Goal: Task Accomplishment & Management: Manage account settings

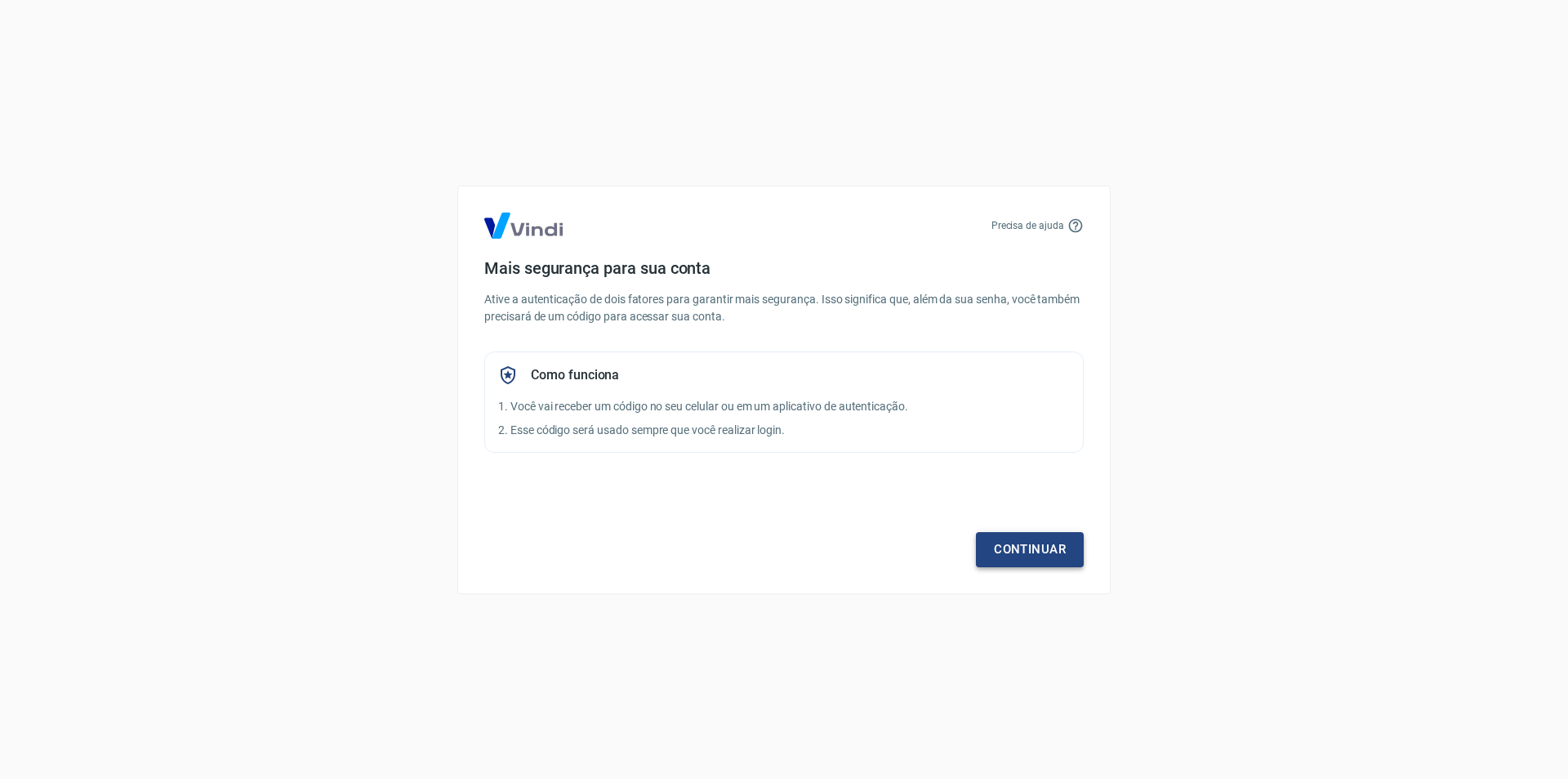
click at [1027, 548] on link "Continuar" at bounding box center [1030, 549] width 108 height 34
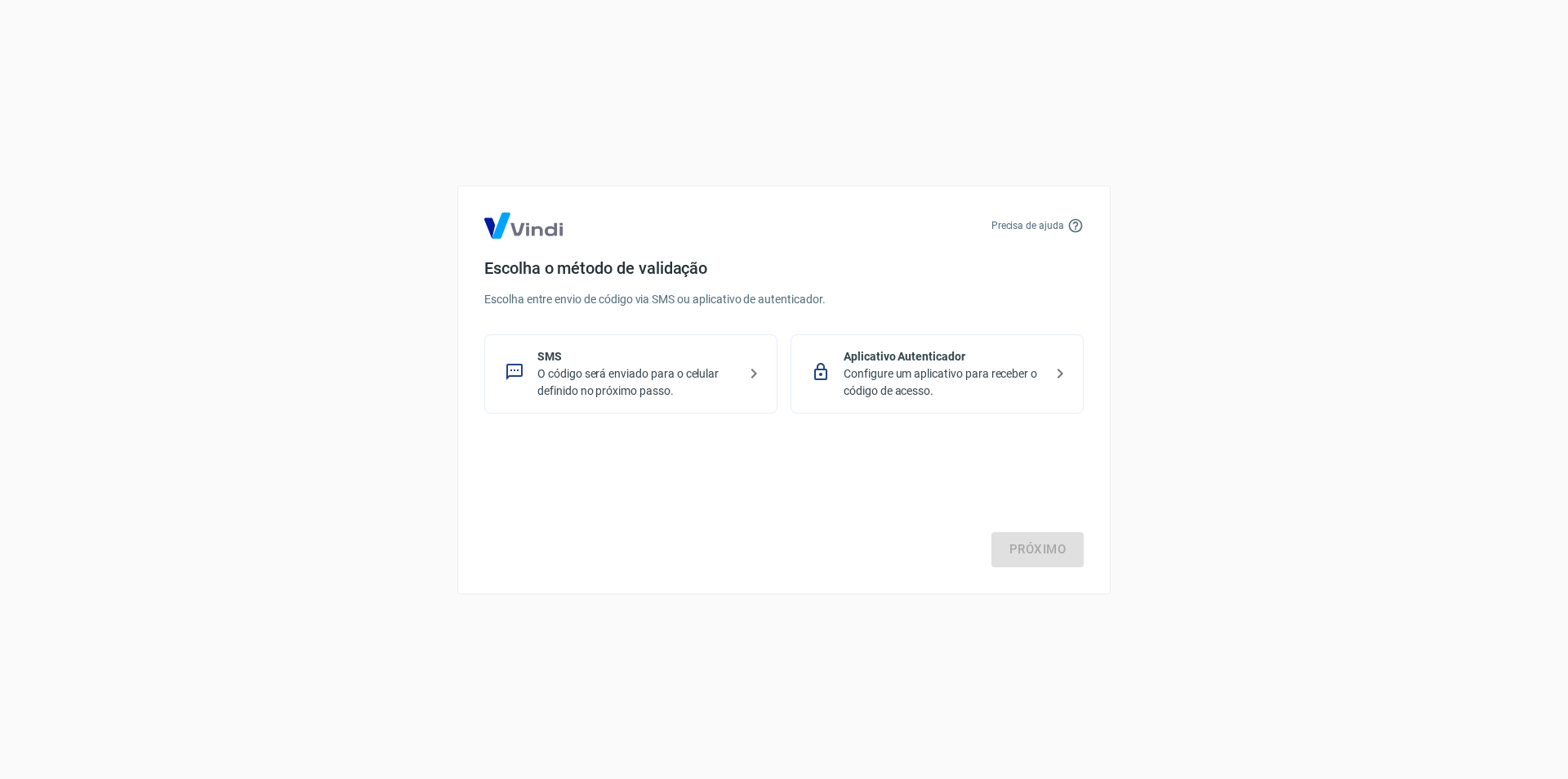
click at [900, 359] on p "Aplicativo Autenticador" at bounding box center [944, 357] width 200 height 17
click at [1028, 552] on link "Próximo" at bounding box center [1038, 549] width 92 height 34
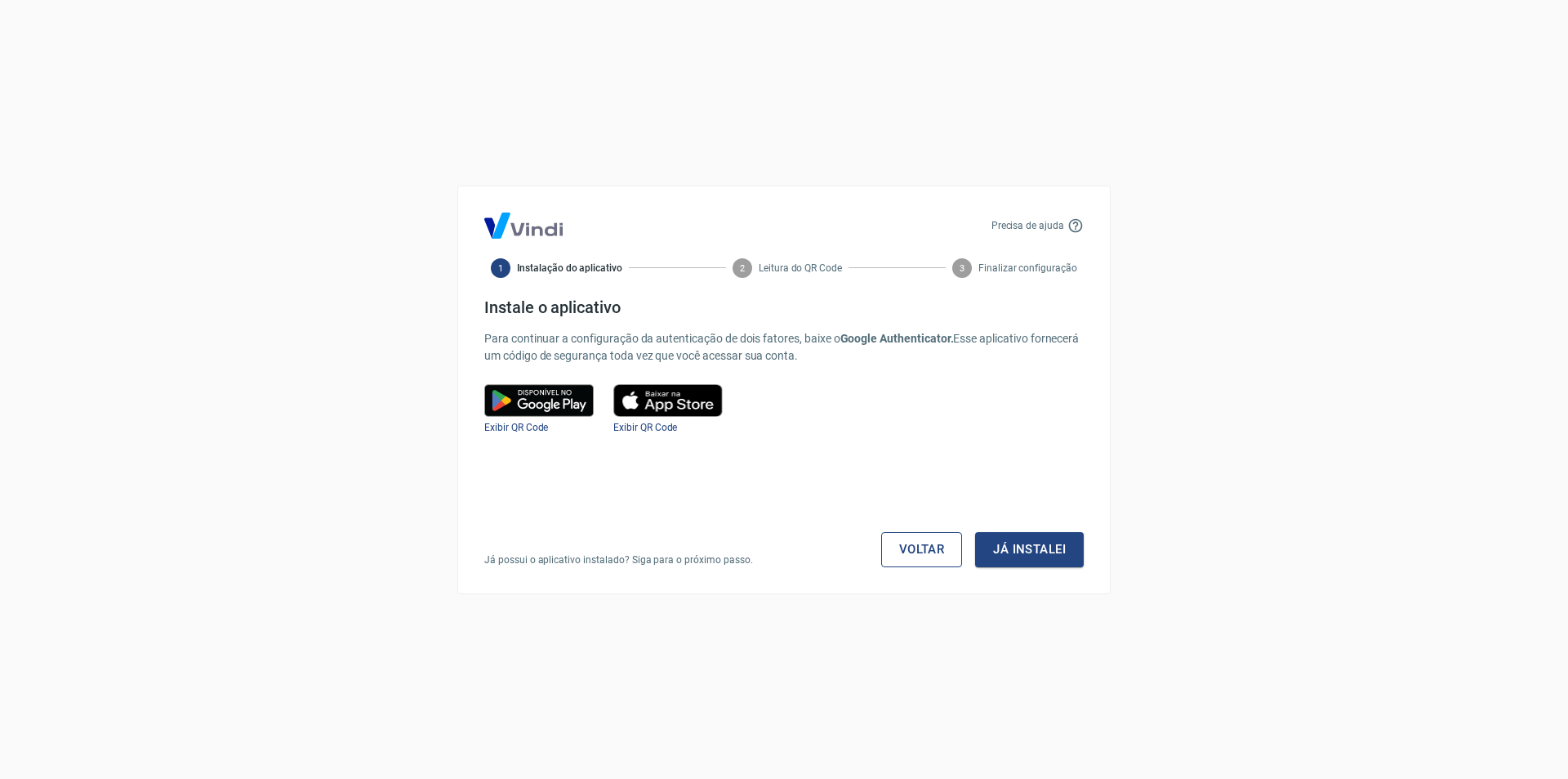
click at [918, 548] on link "Voltar" at bounding box center [921, 549] width 82 height 34
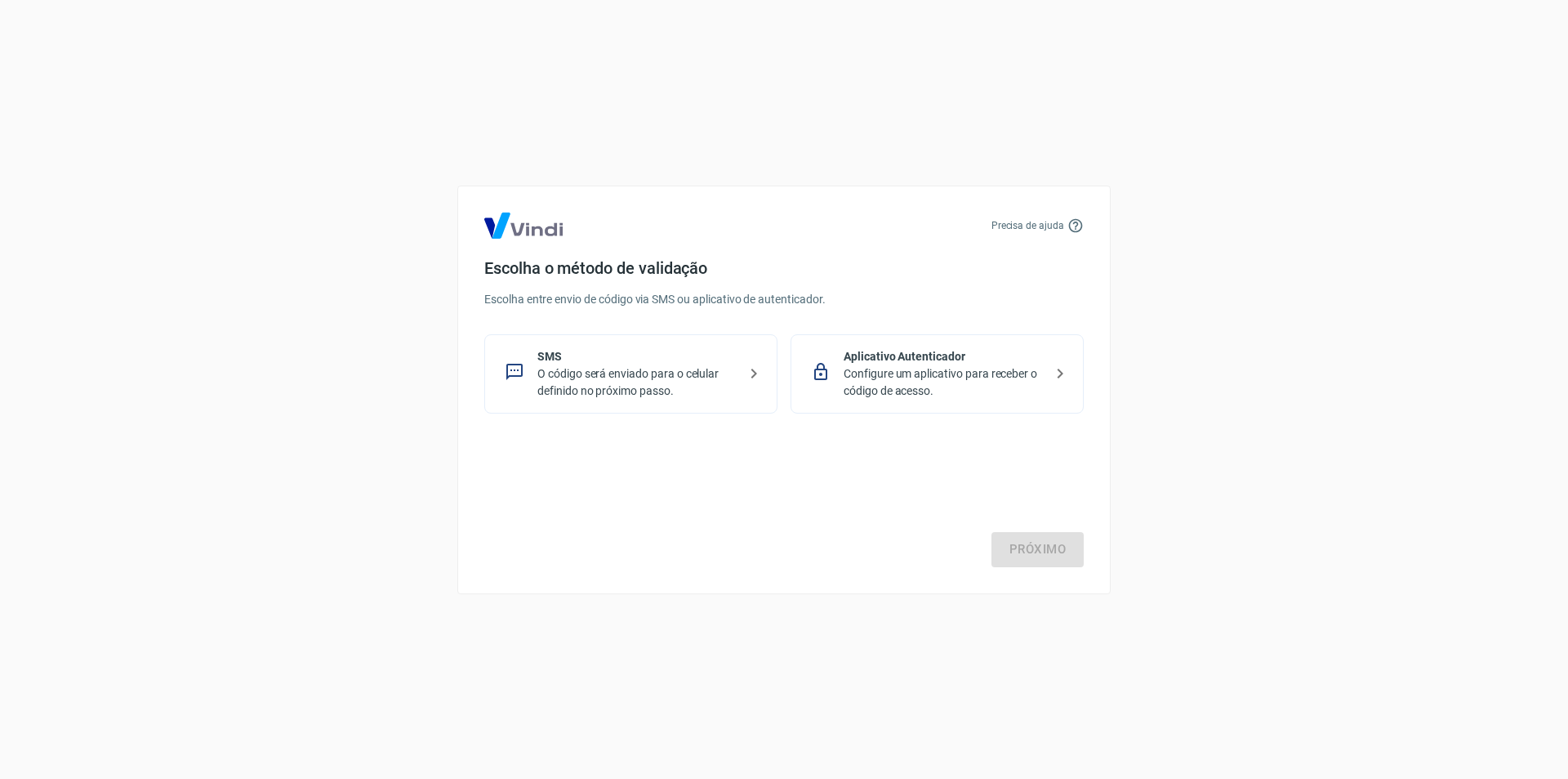
click at [566, 362] on p "SMS" at bounding box center [637, 357] width 200 height 17
click at [1027, 544] on link "Próximo" at bounding box center [1038, 549] width 92 height 34
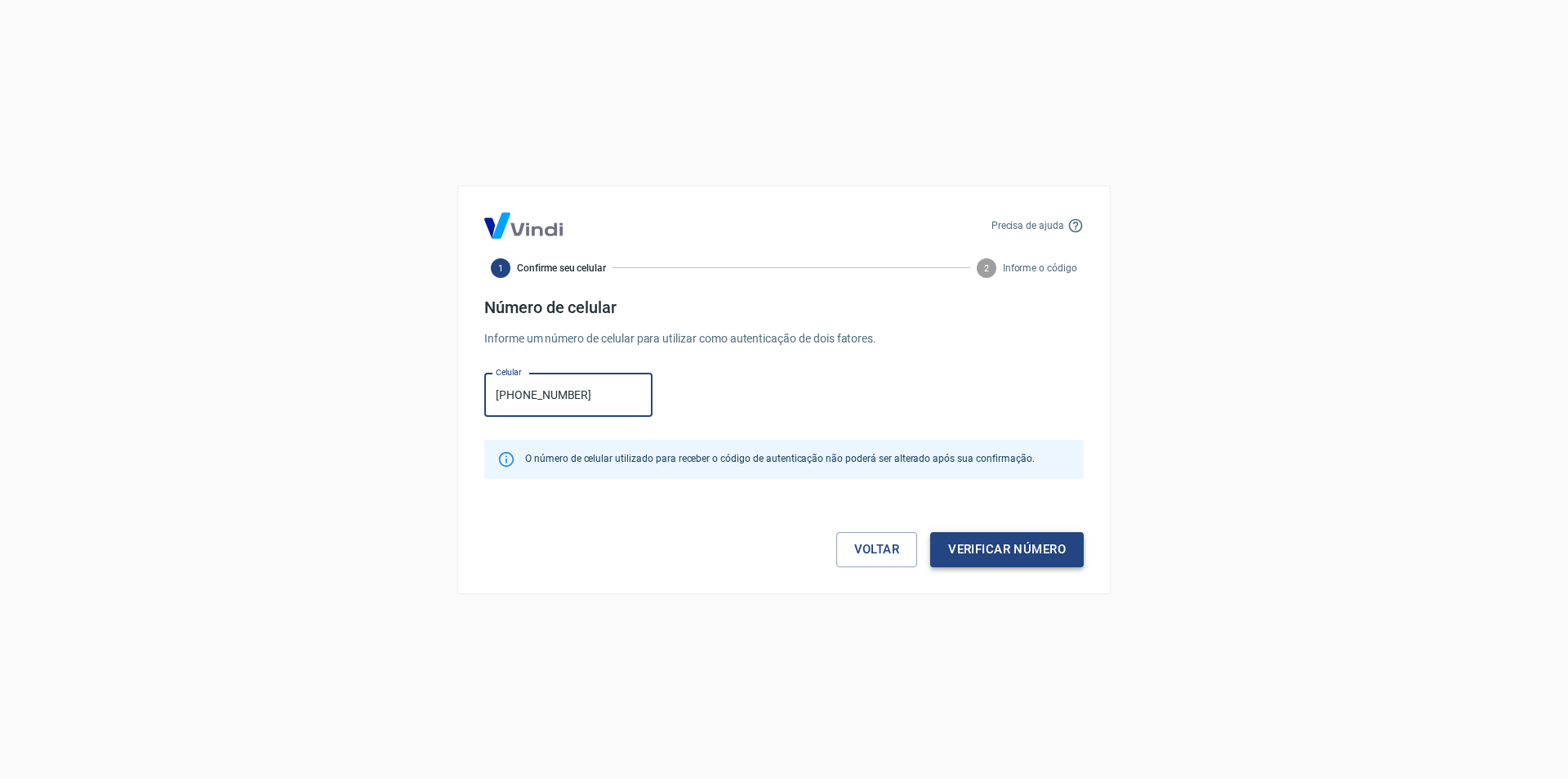
type input "[PHONE_NUMBER]"
click at [1013, 538] on button "Verificar número" at bounding box center [1007, 549] width 154 height 34
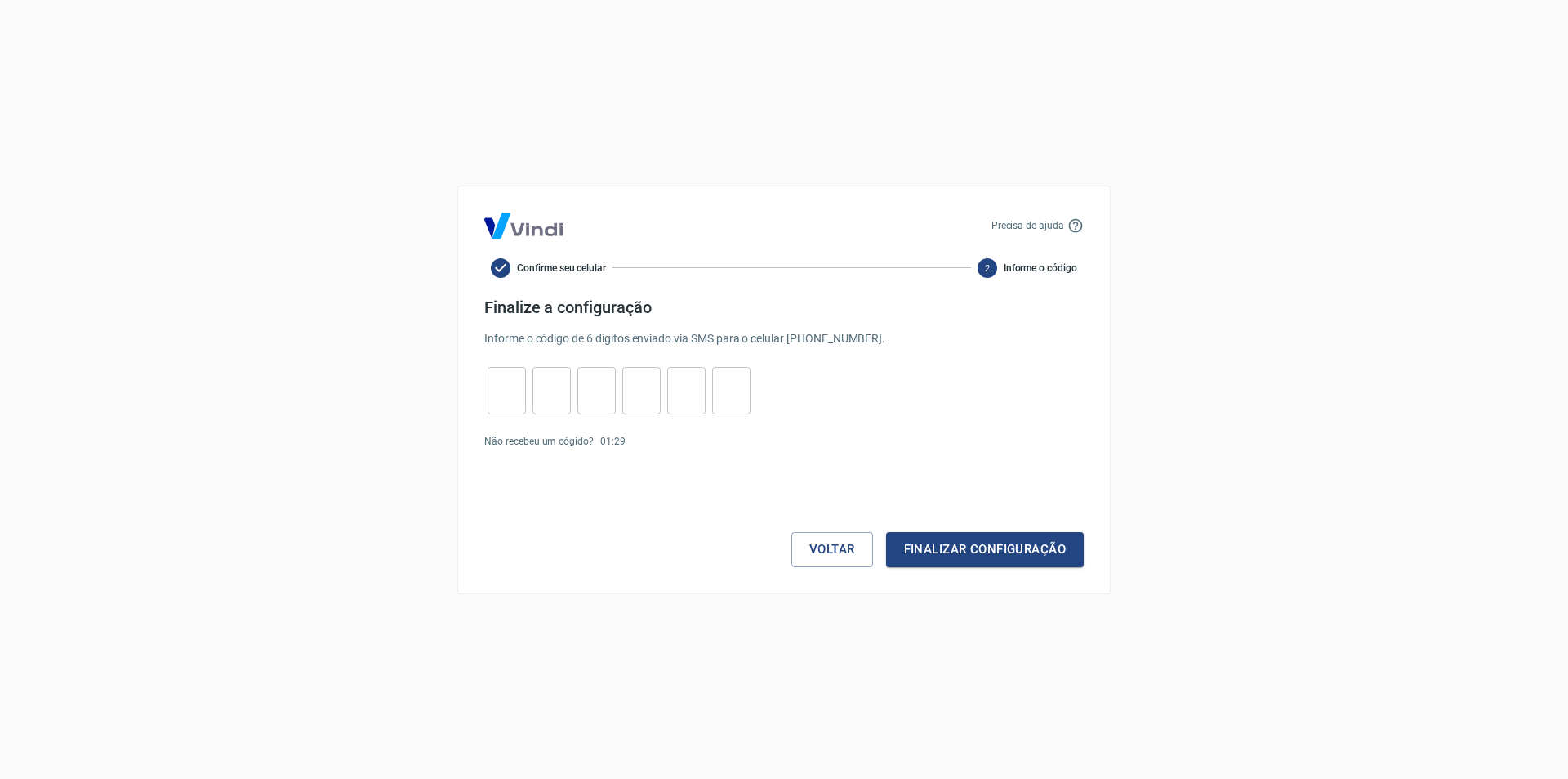
click at [496, 384] on input "tel" at bounding box center [507, 390] width 39 height 35
type input "5"
type input "1"
type input "6"
type input "9"
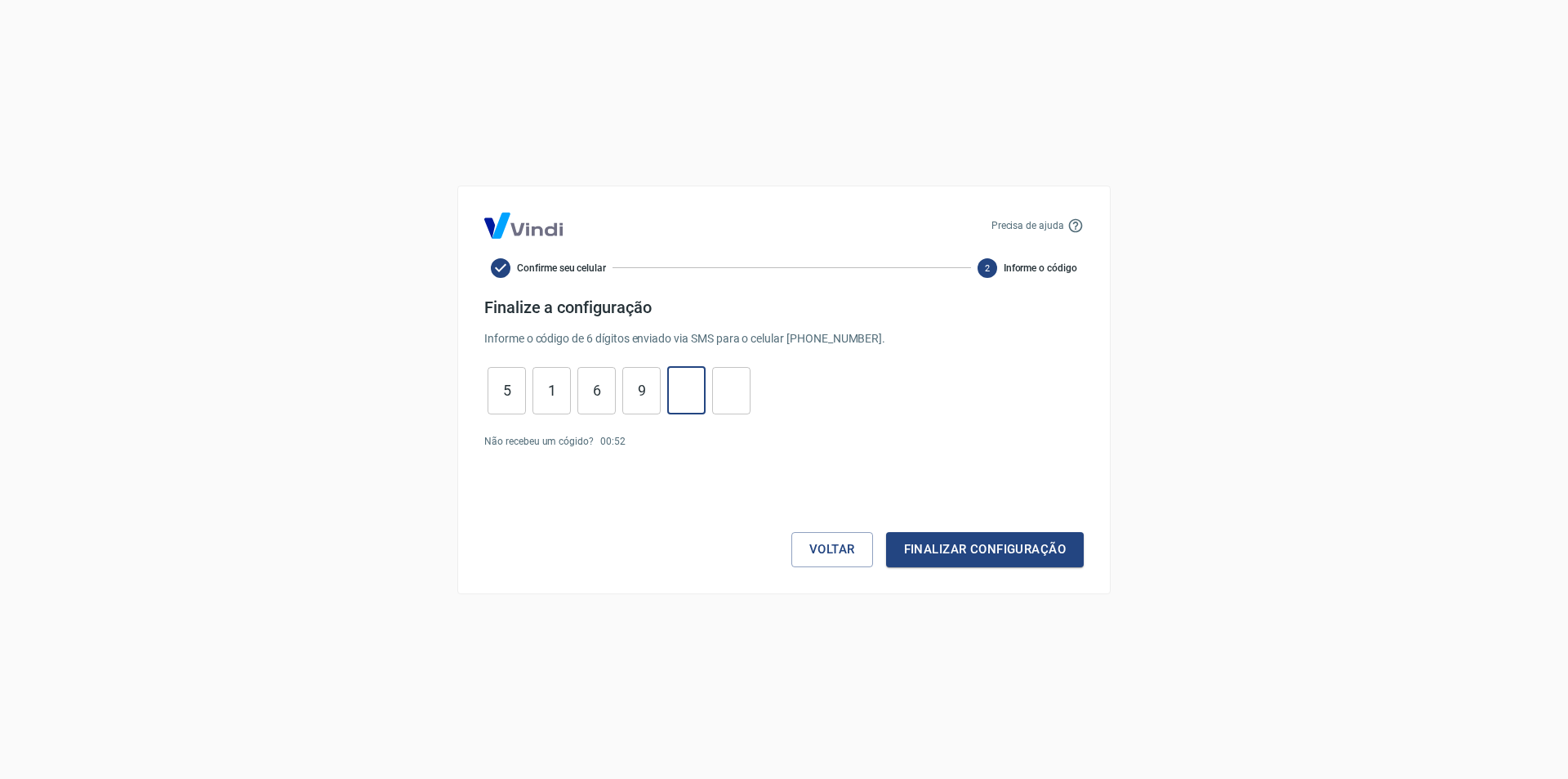
type input "2"
type input "5"
click at [979, 546] on button "Finalizar configuração" at bounding box center [985, 549] width 198 height 34
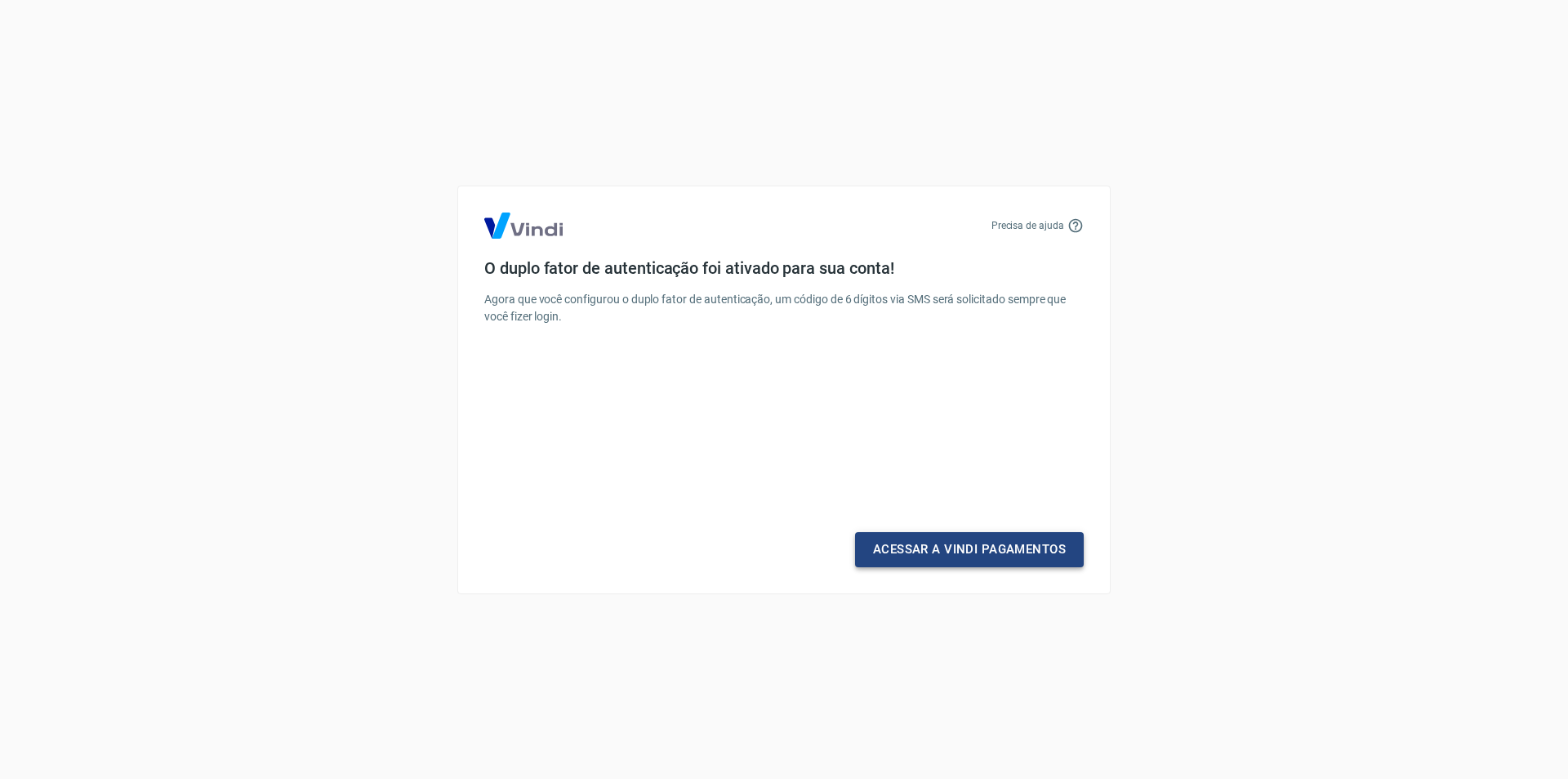
click at [953, 548] on link "Acessar a Vindi Pagamentos" at bounding box center [969, 549] width 229 height 34
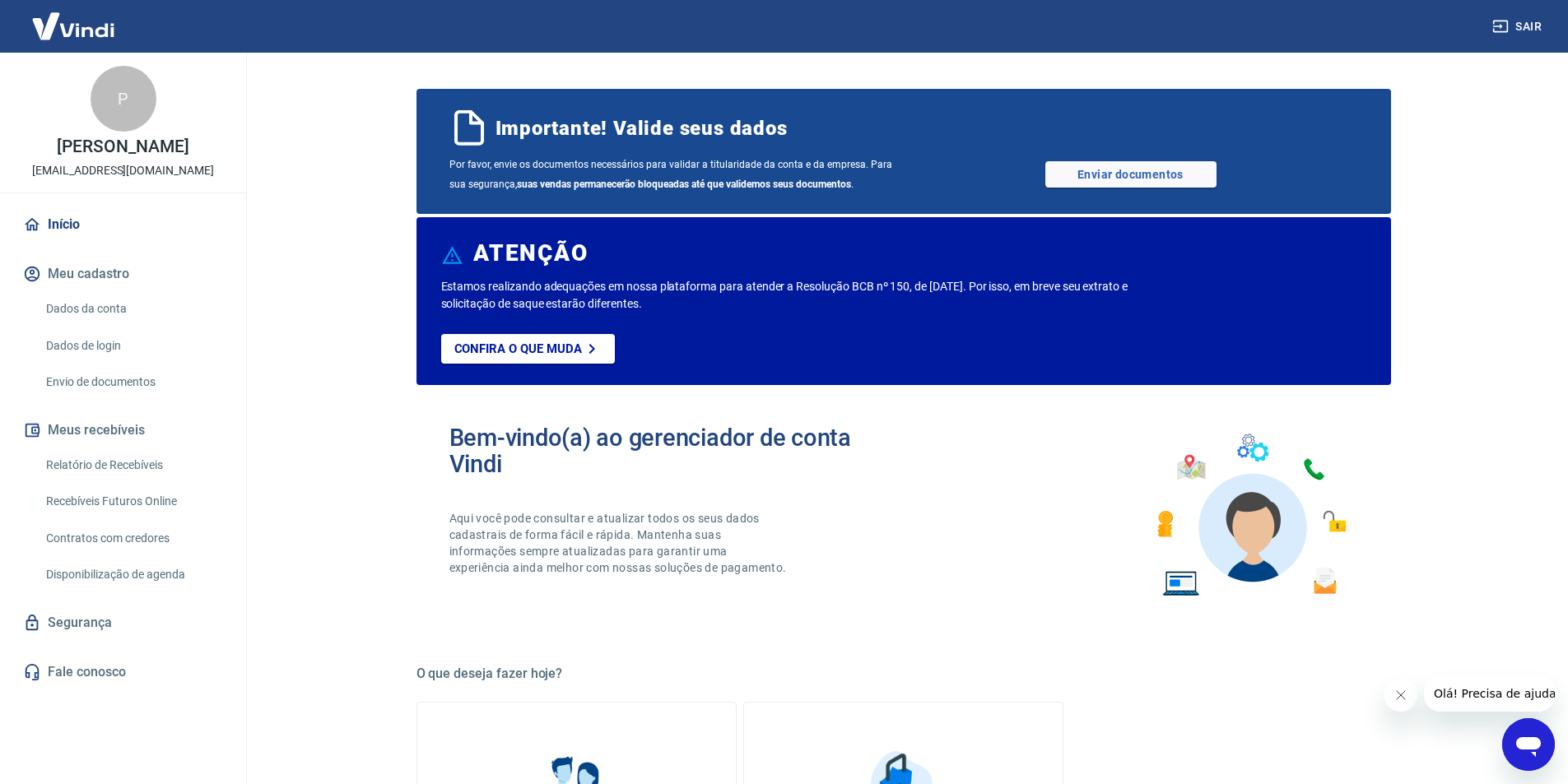
click at [112, 480] on link "Relatório de Recebíveis" at bounding box center [133, 466] width 187 height 34
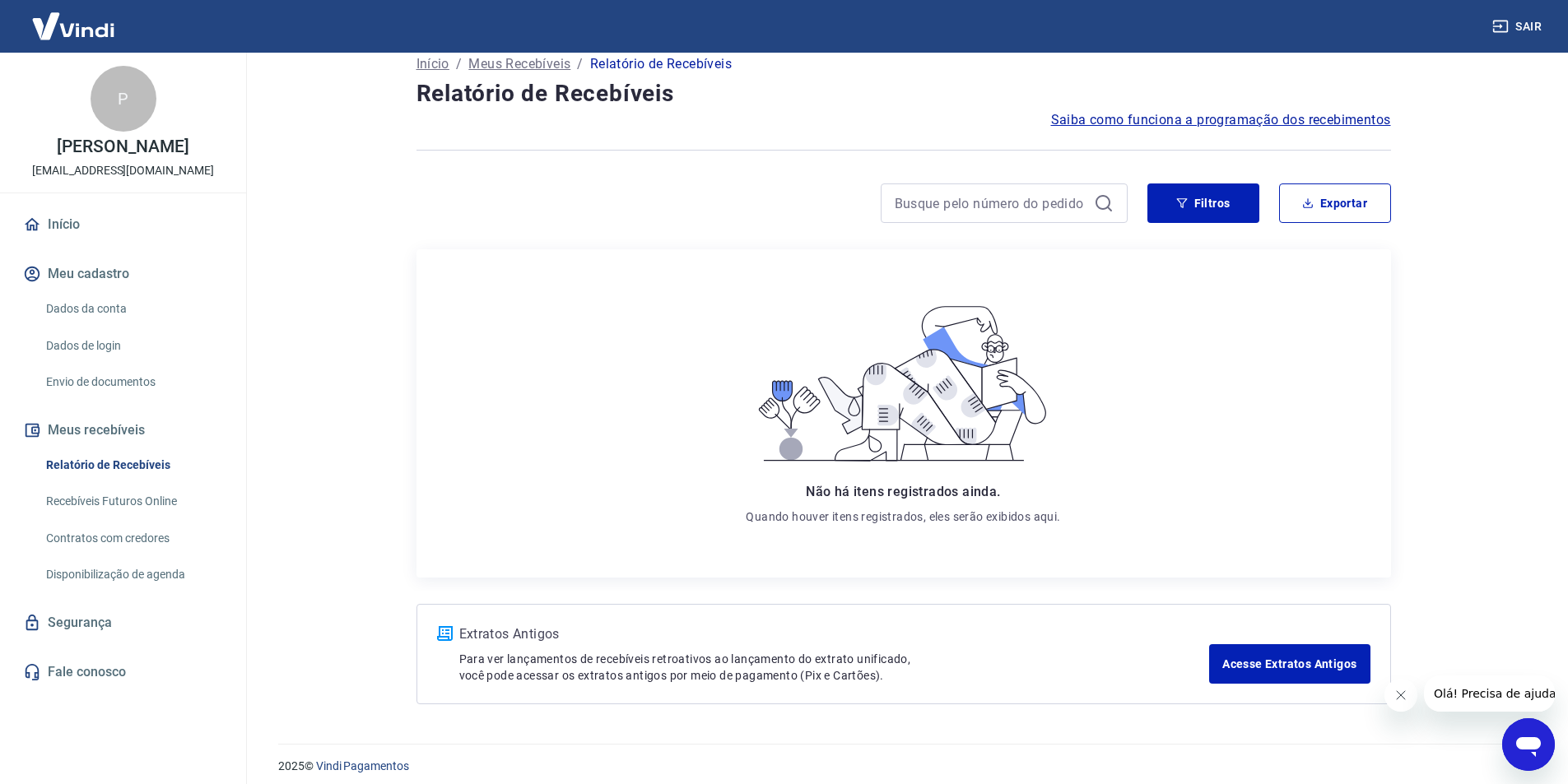
scroll to position [33, 0]
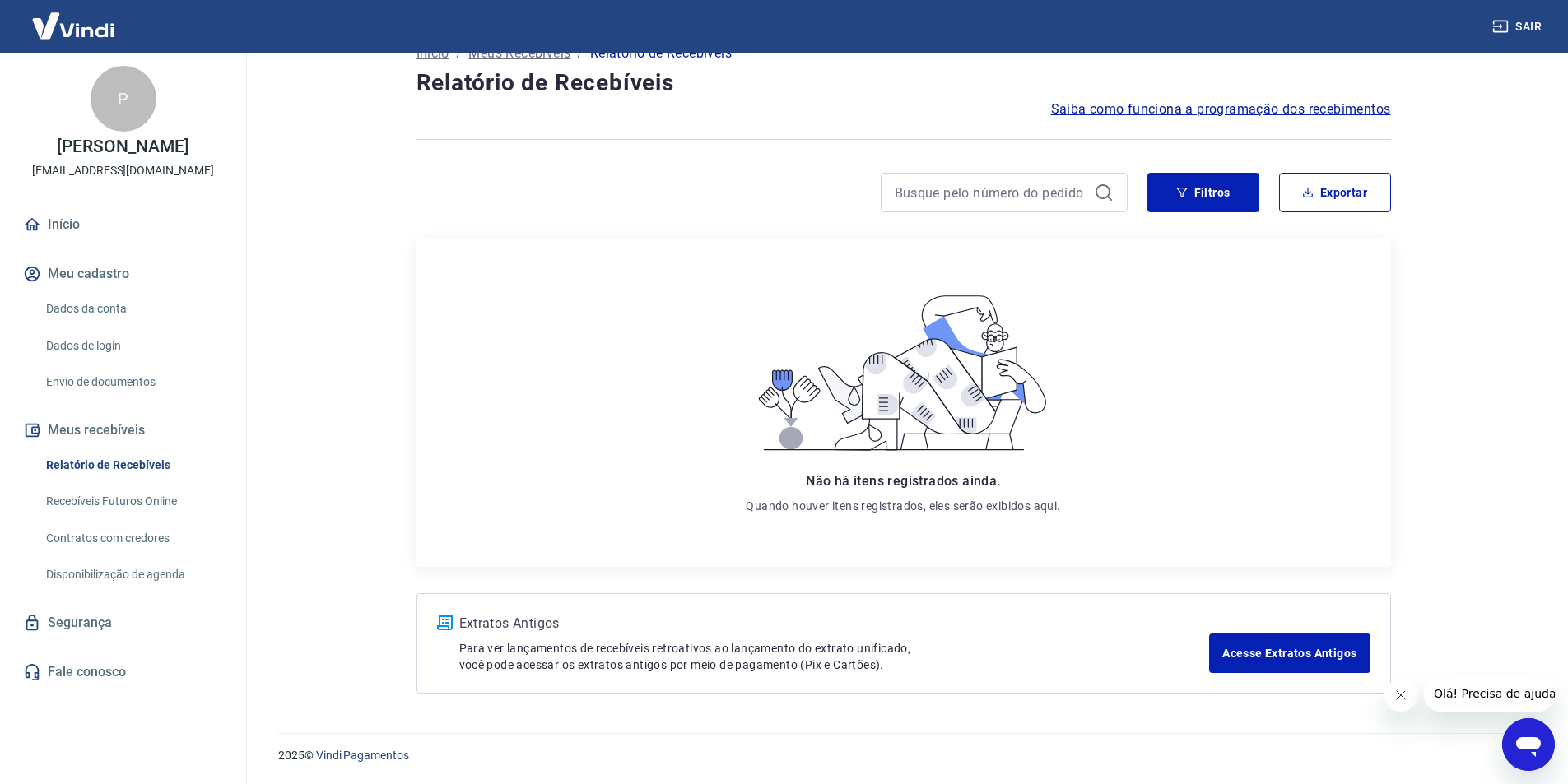
click at [1400, 693] on icon "Fechar mensagem da empresa" at bounding box center [1400, 695] width 14 height 14
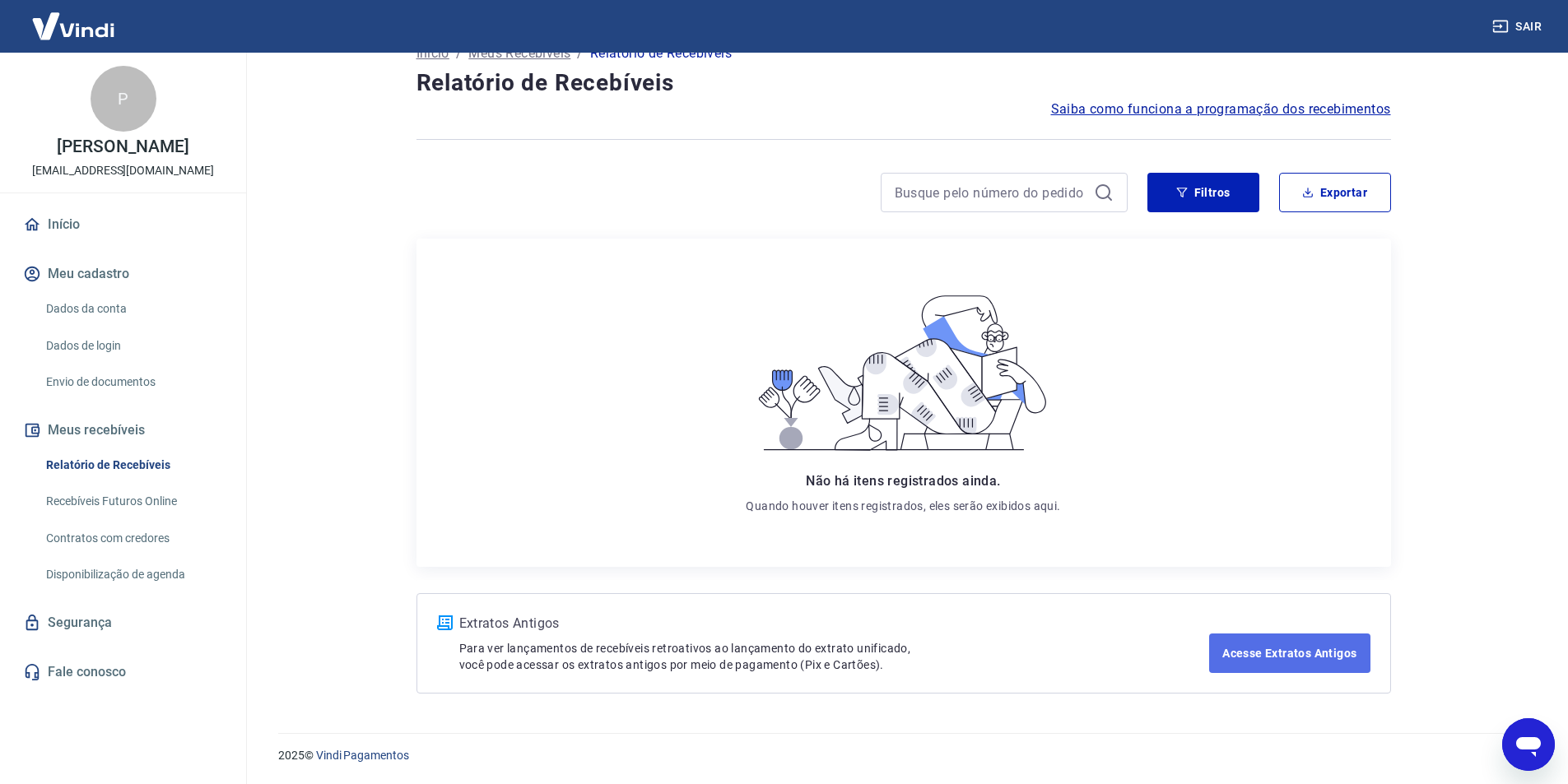
click at [1283, 654] on link "Acesse Extratos Antigos" at bounding box center [1288, 653] width 160 height 40
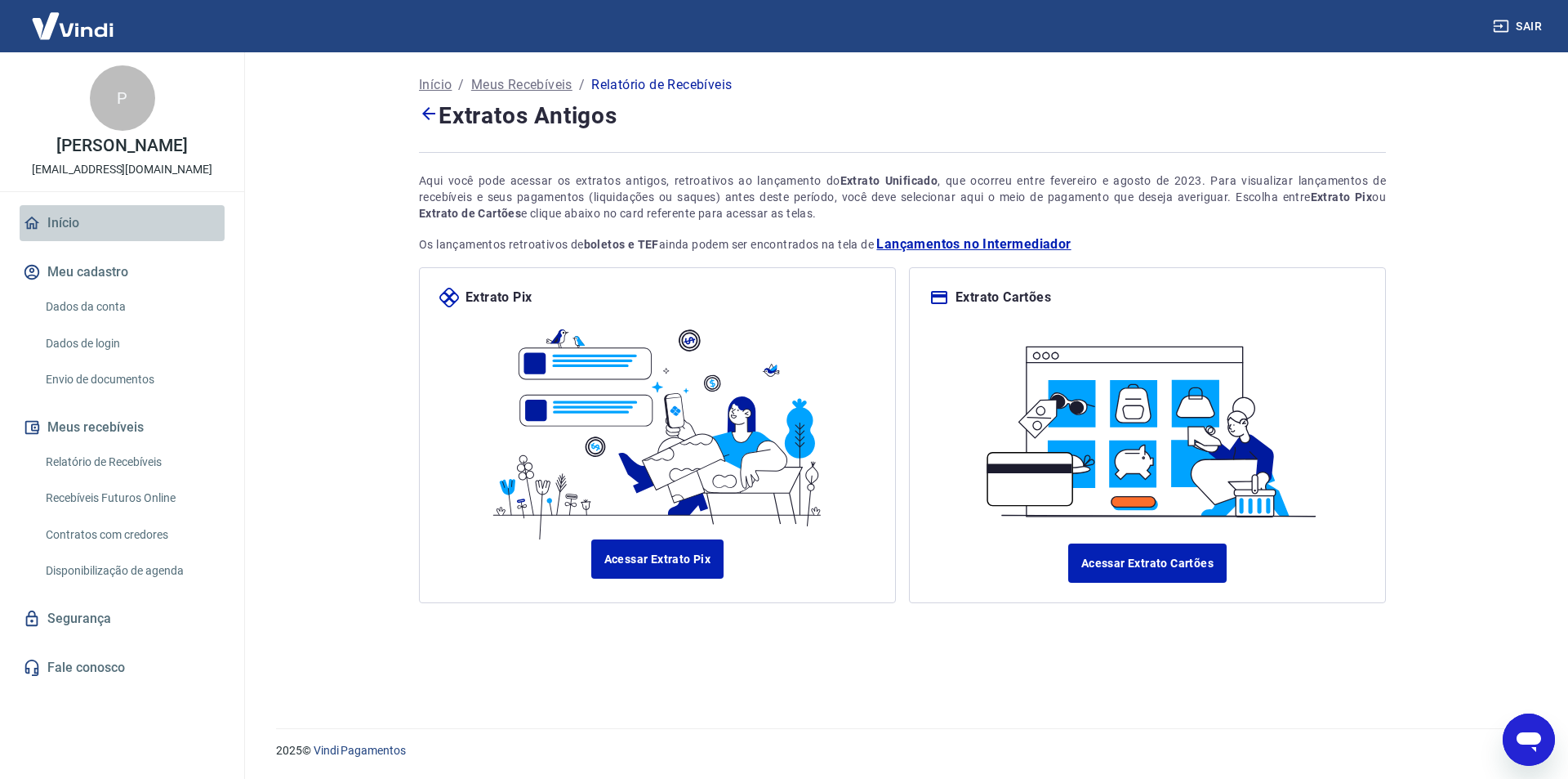
click at [49, 235] on link "Início" at bounding box center [122, 223] width 205 height 36
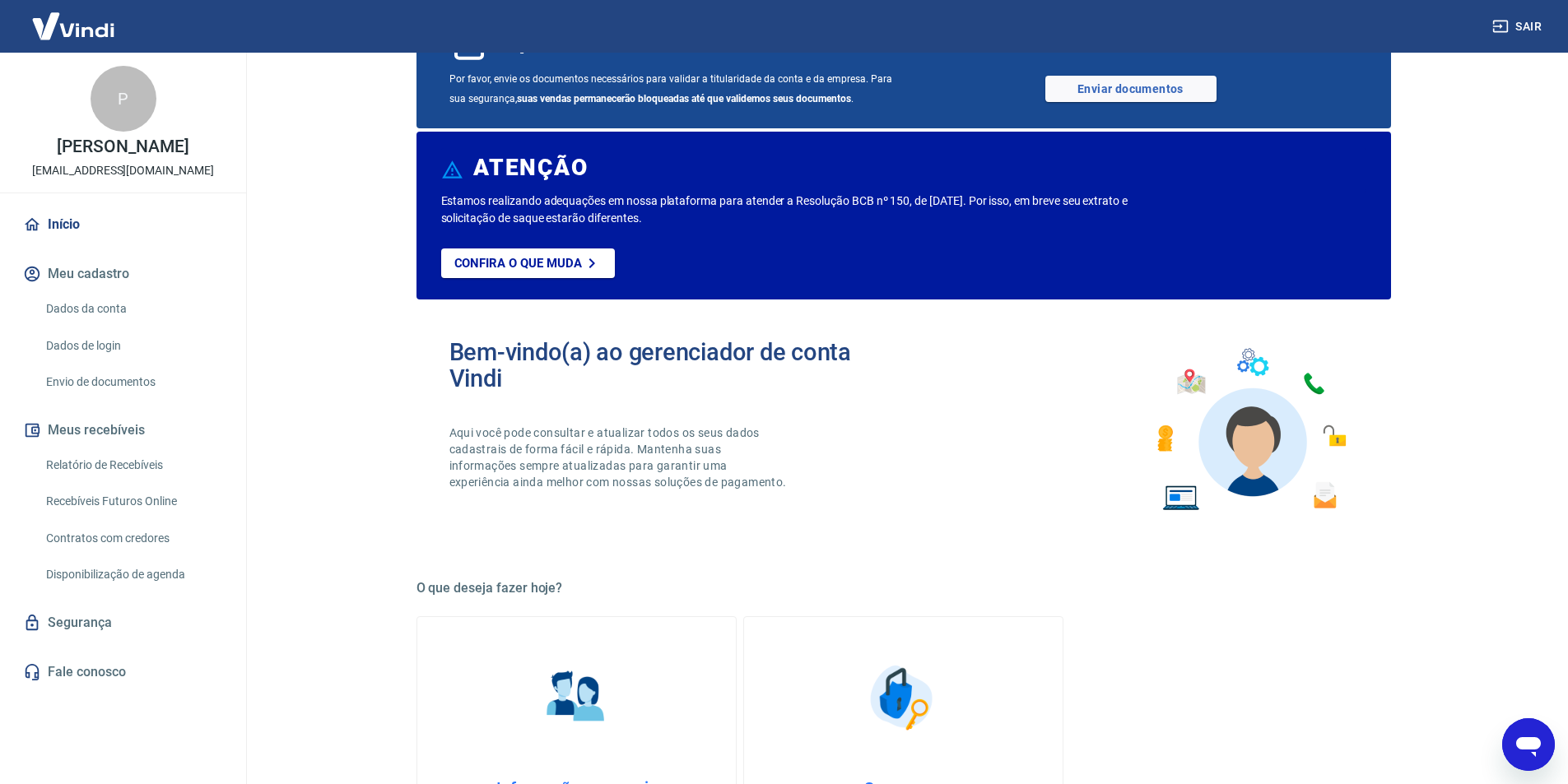
scroll to position [246, 0]
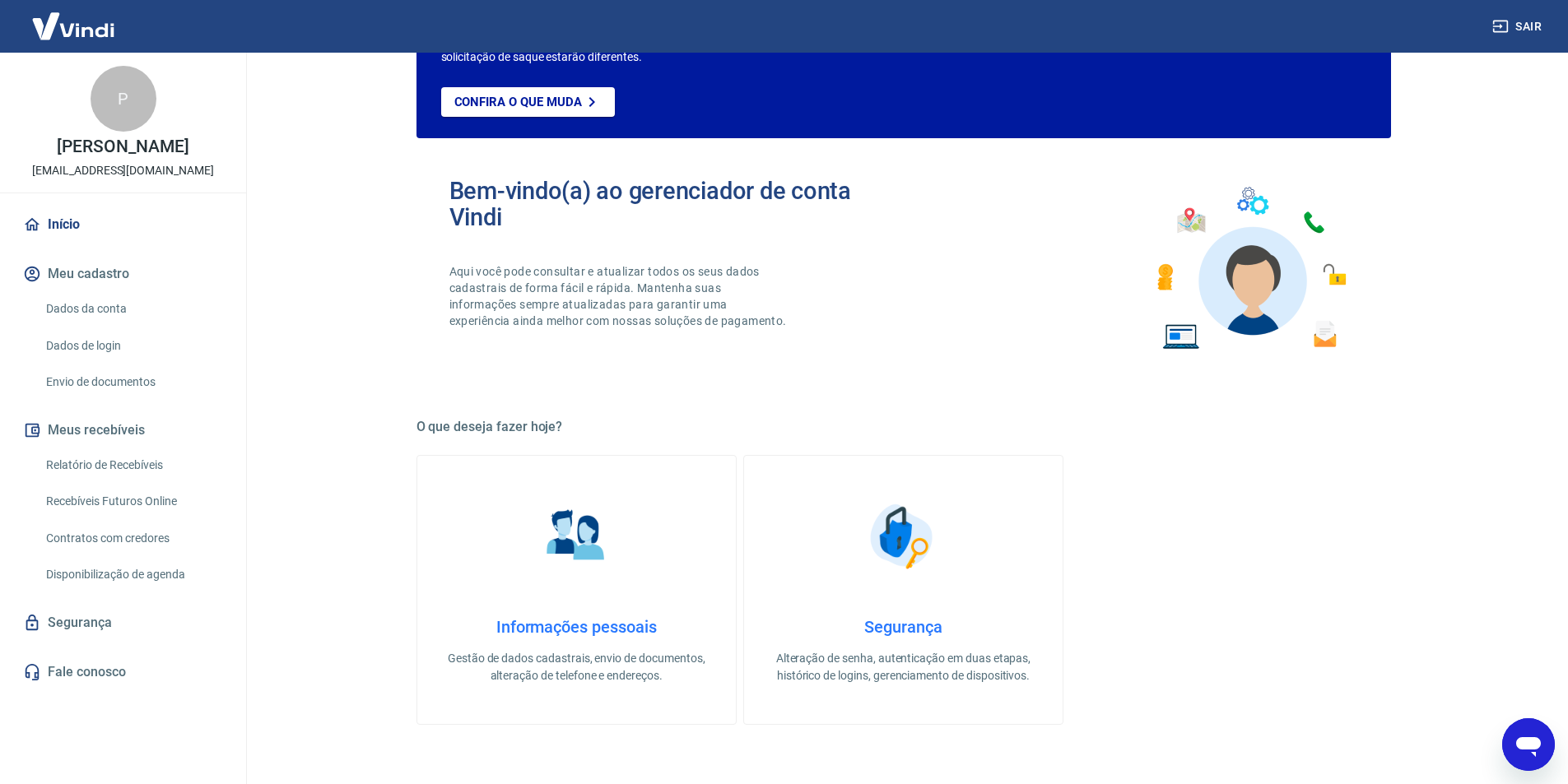
click at [86, 514] on link "Recebíveis Futuros Online" at bounding box center [133, 501] width 187 height 34
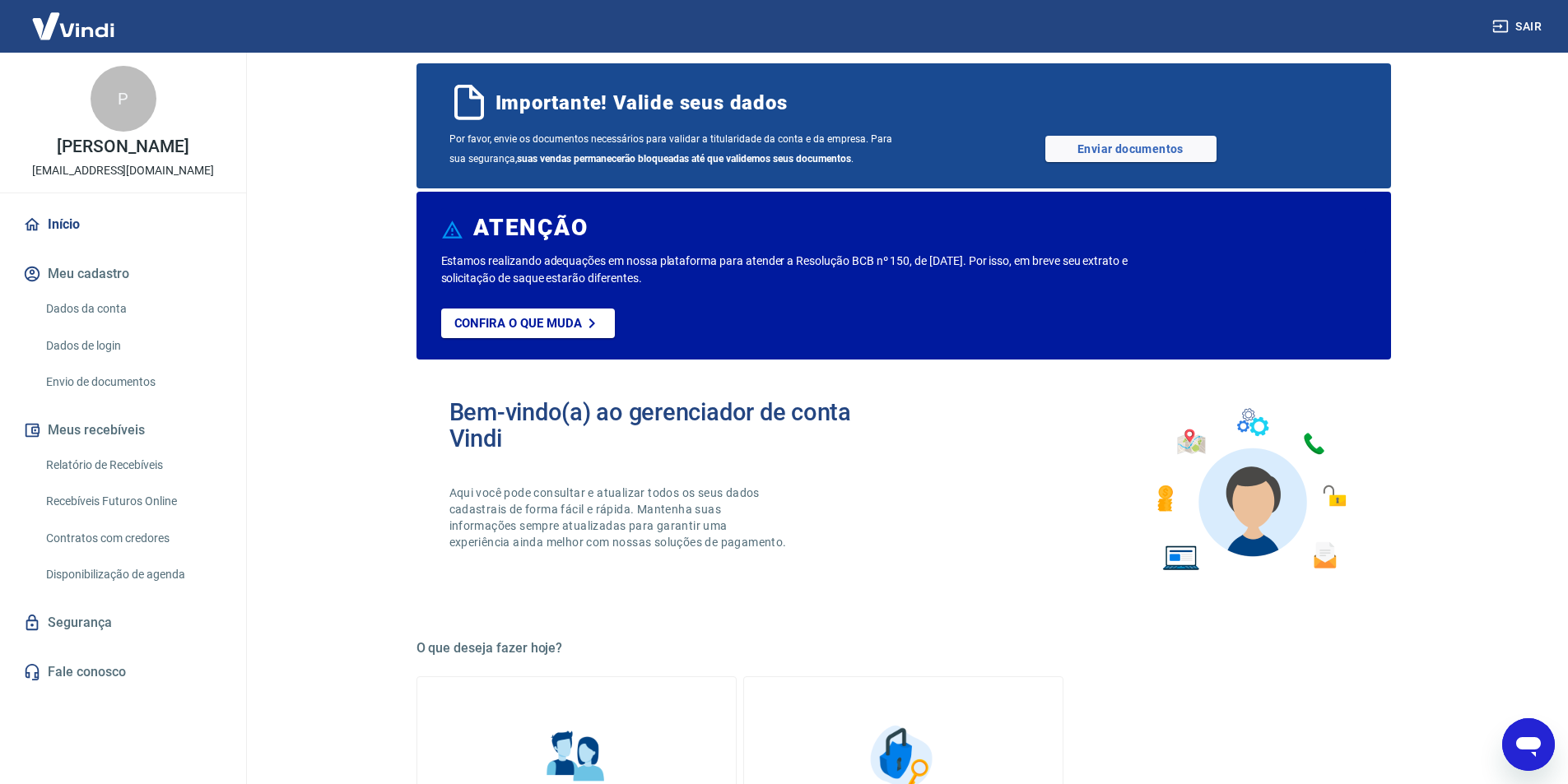
scroll to position [0, 0]
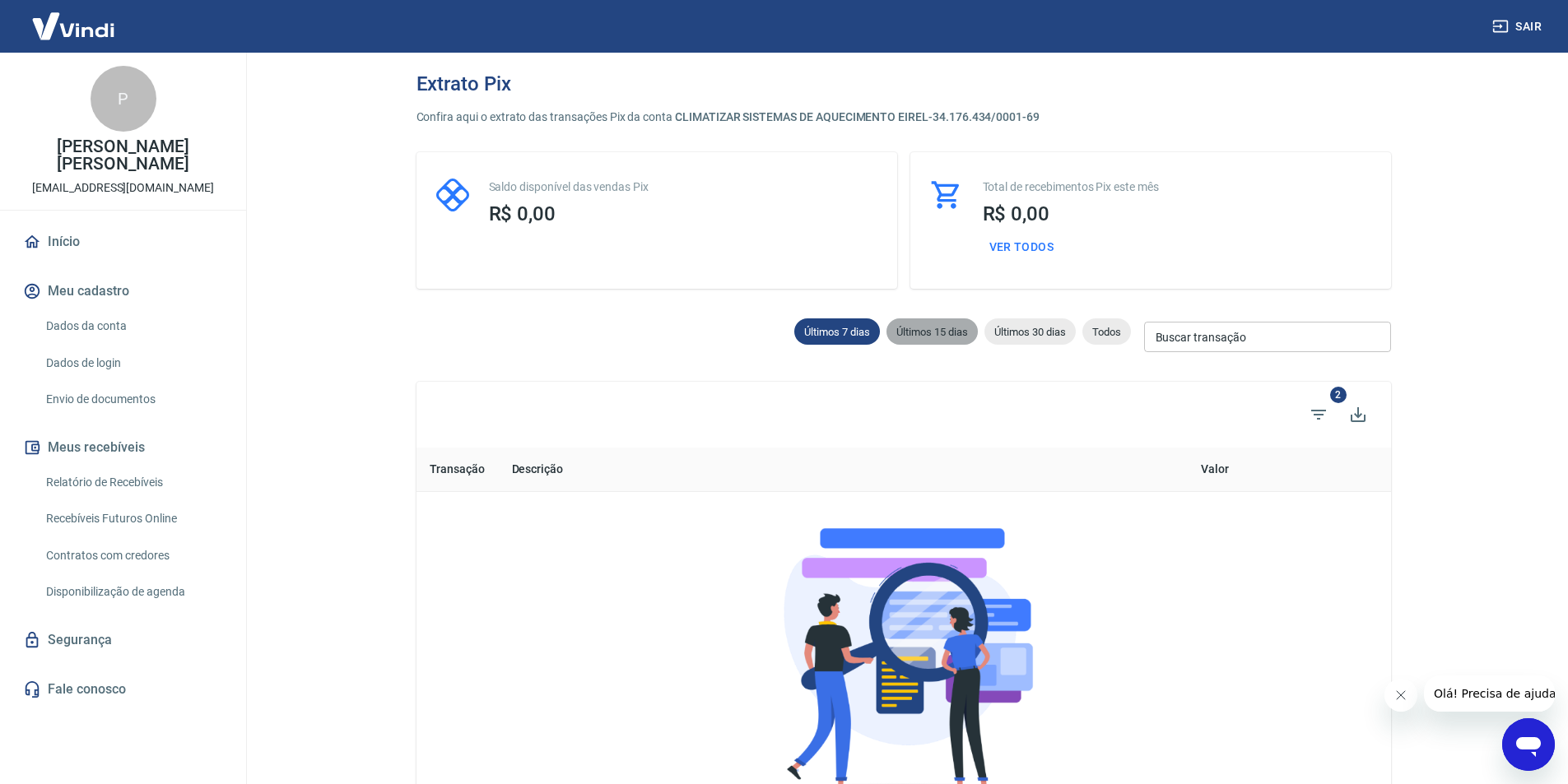
click at [921, 322] on div "Últimos 15 dias" at bounding box center [932, 331] width 91 height 26
click at [1027, 326] on span "Últimos 30 dias" at bounding box center [1030, 332] width 91 height 13
type input "17/08/2025"
click at [1108, 331] on span "Todos" at bounding box center [1106, 332] width 48 height 13
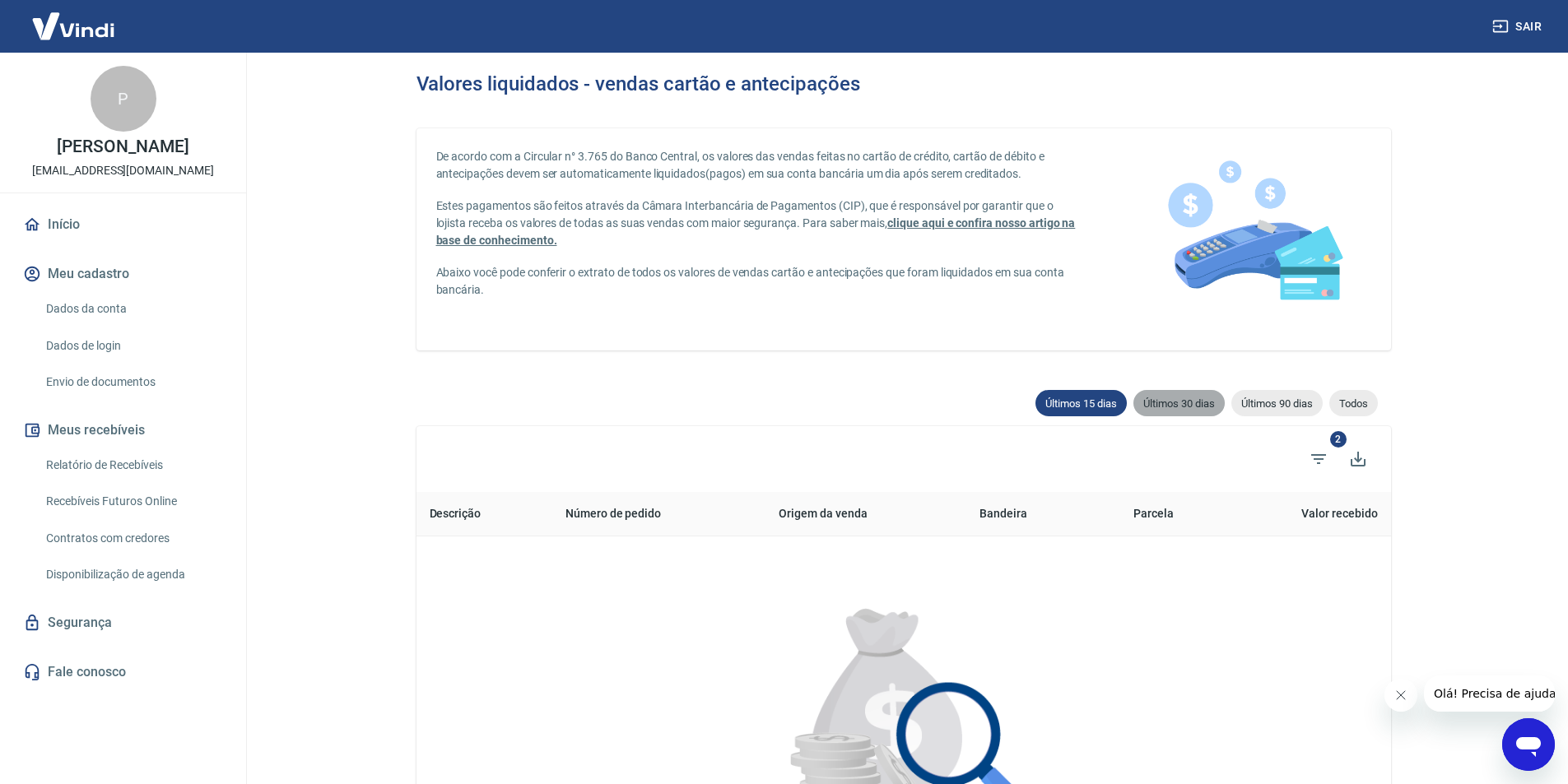
click at [1165, 406] on span "Últimos 30 dias" at bounding box center [1179, 403] width 91 height 13
click at [1260, 403] on span "Últimos 90 dias" at bounding box center [1277, 403] width 91 height 13
type input "18/06/2025"
click at [1352, 402] on span "Todos" at bounding box center [1353, 403] width 48 height 13
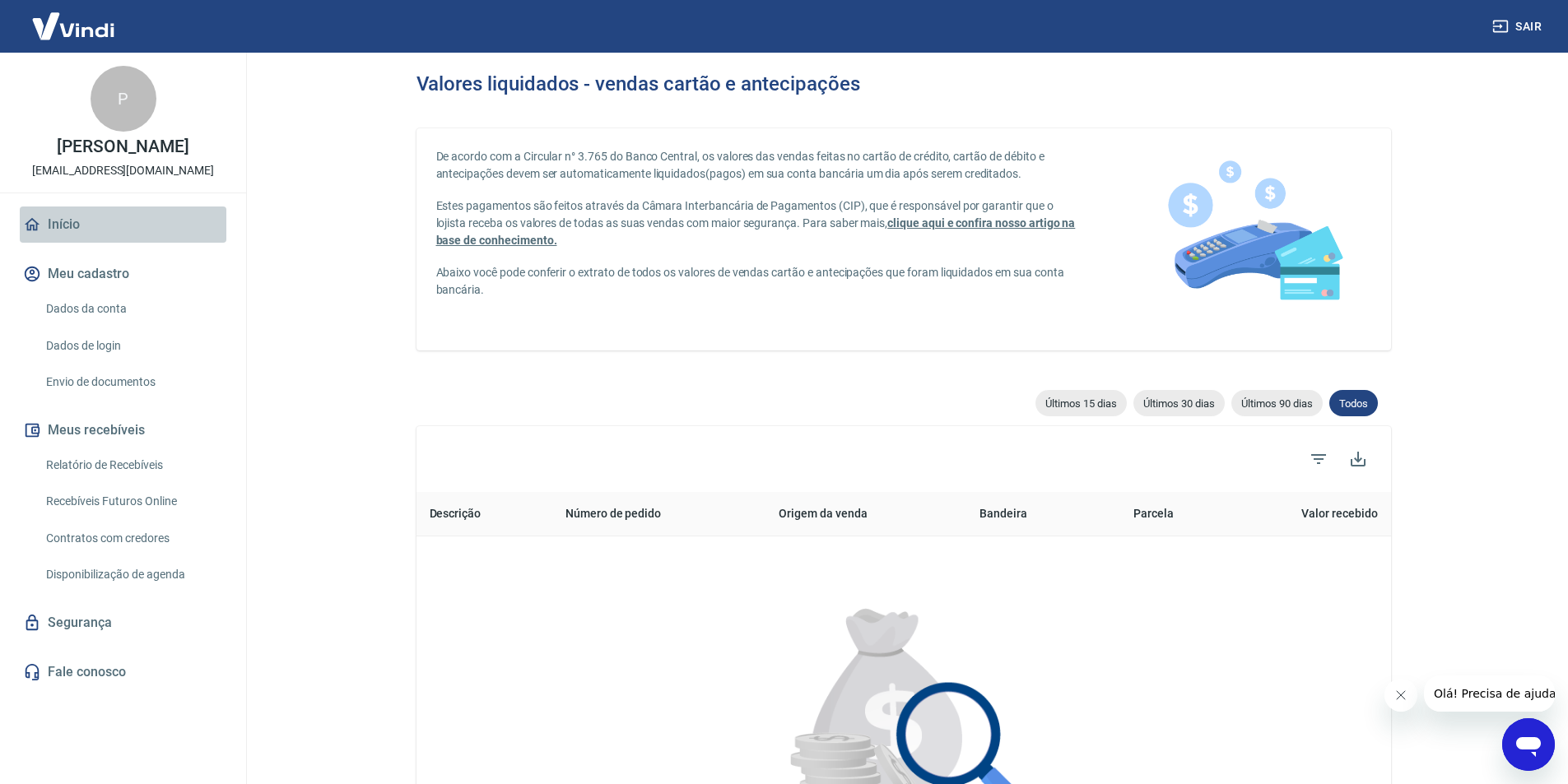
click at [61, 241] on link "Início" at bounding box center [123, 224] width 207 height 36
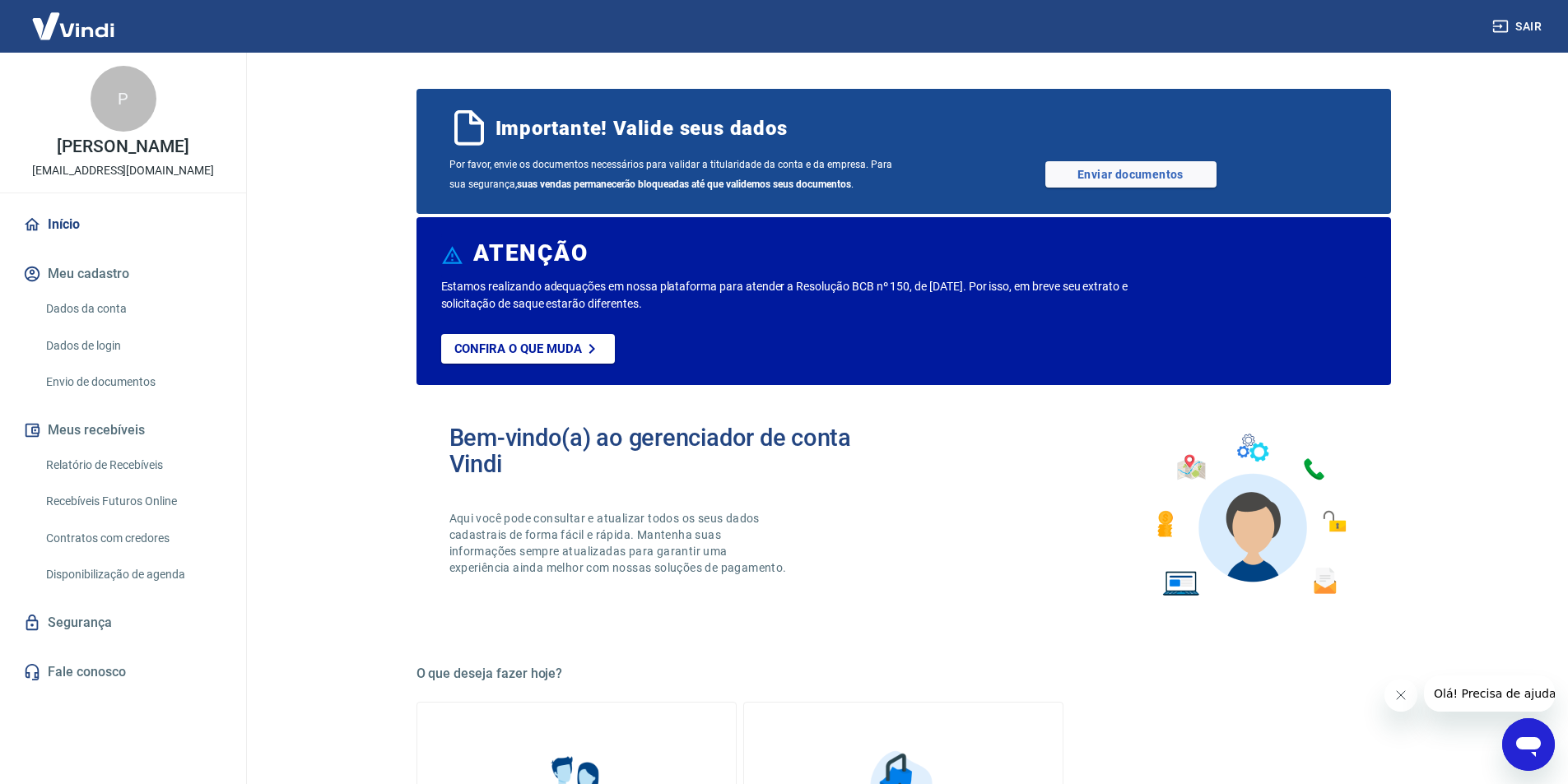
click at [80, 322] on link "Dados da conta" at bounding box center [133, 309] width 187 height 34
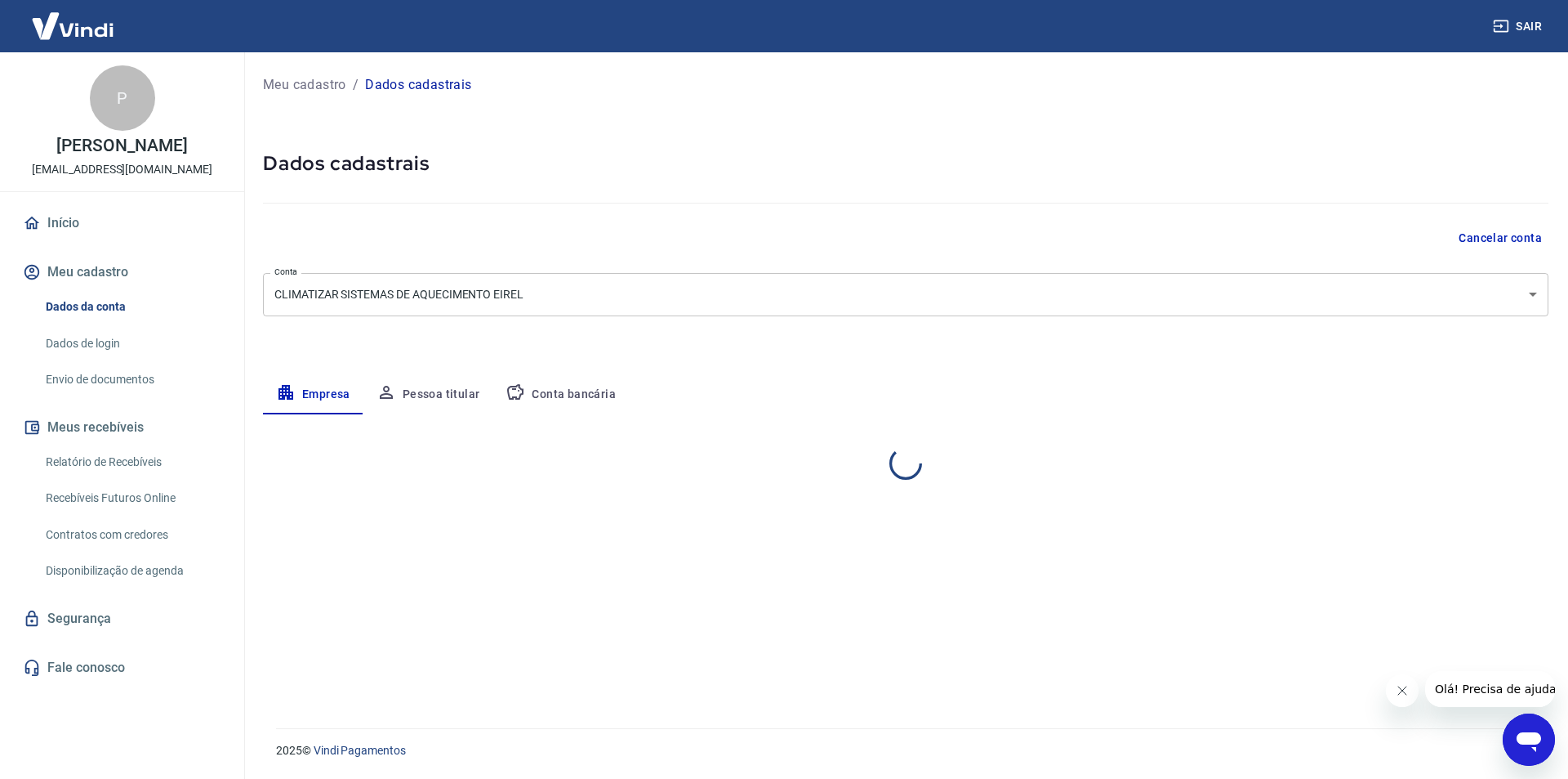
select select "SP"
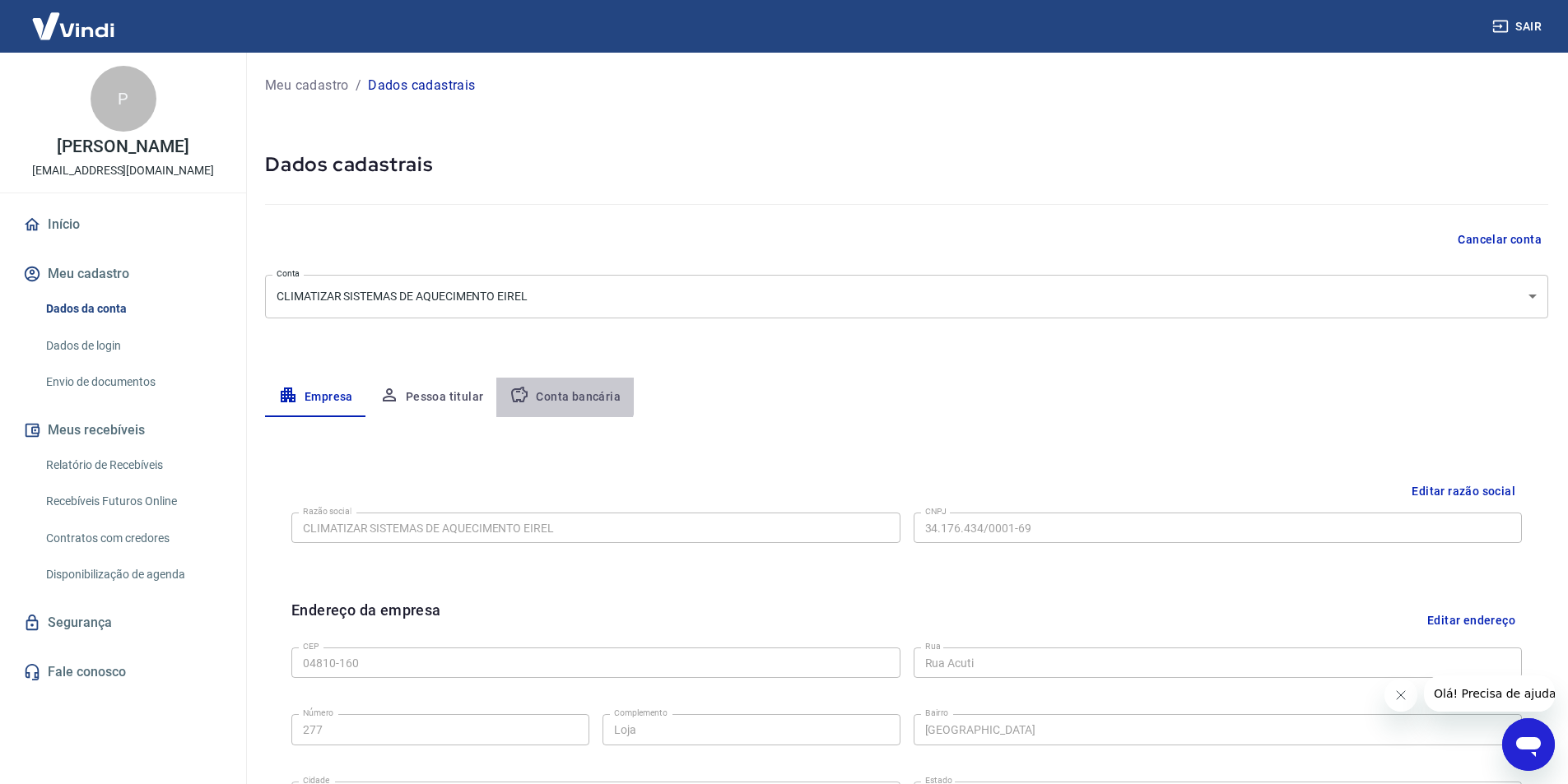
click at [562, 395] on button "Conta bancária" at bounding box center [565, 397] width 137 height 40
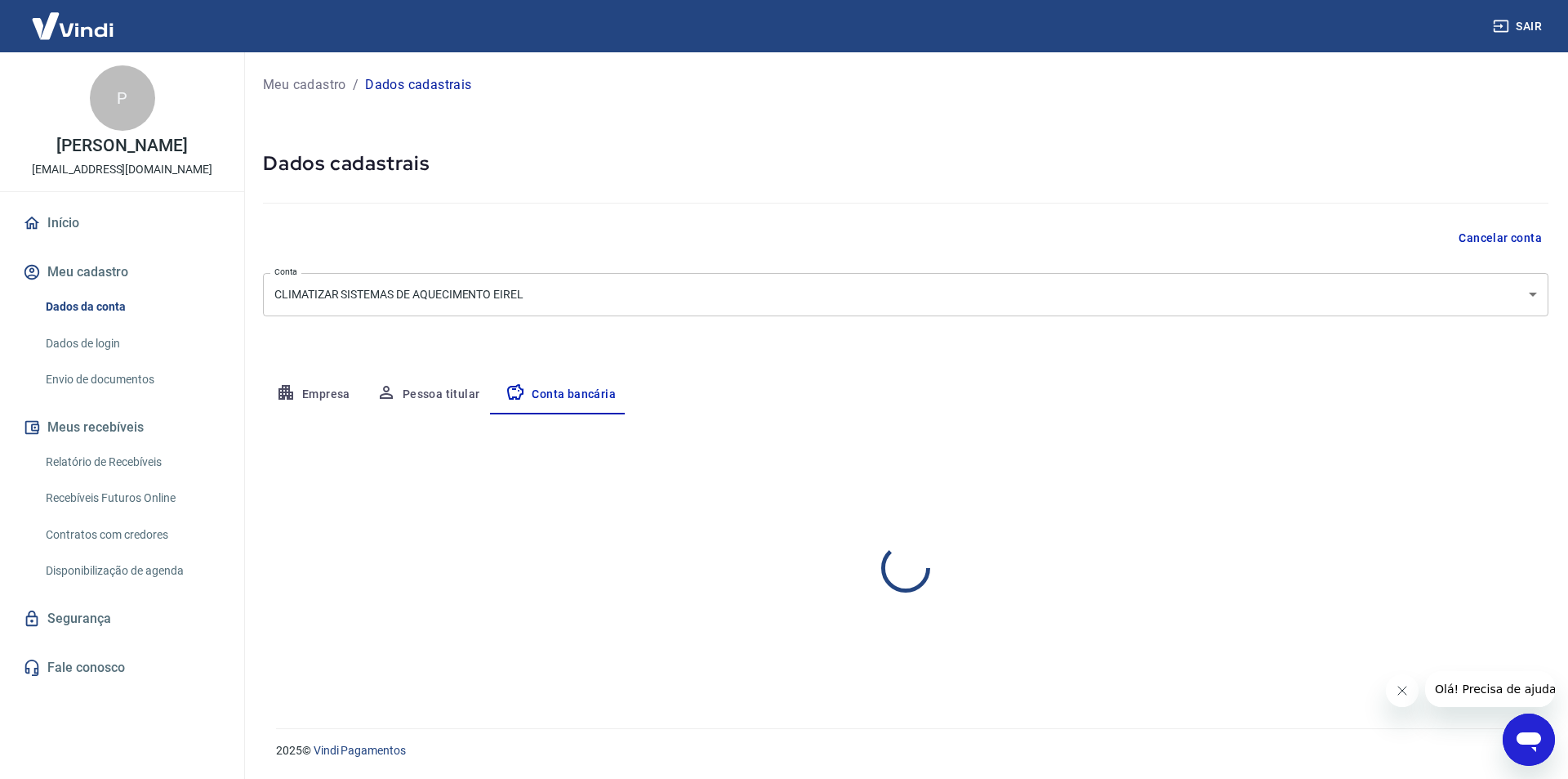
select select "1"
click at [87, 357] on link "Dados de login" at bounding box center [132, 344] width 186 height 34
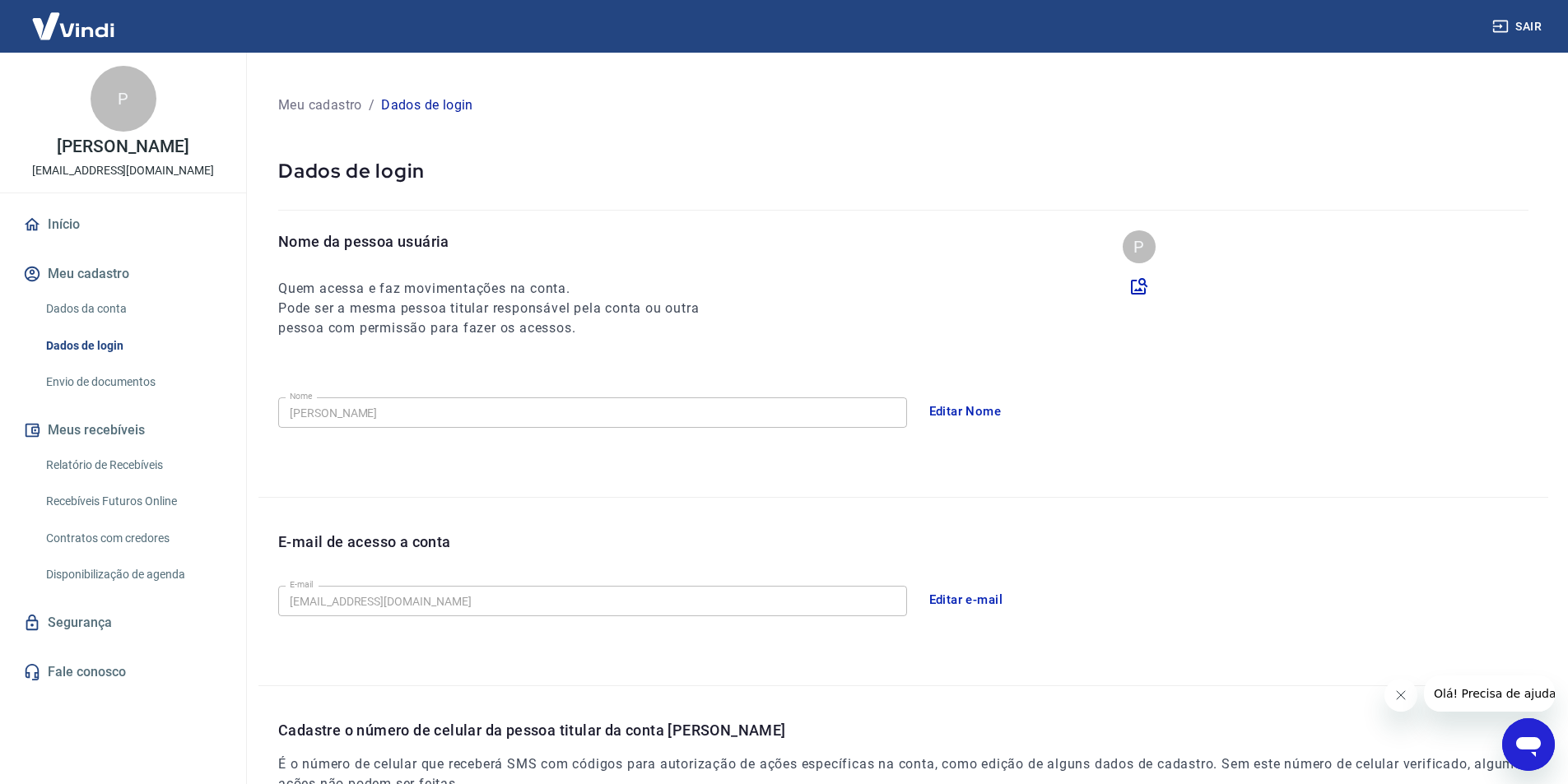
click at [93, 318] on link "Dados da conta" at bounding box center [133, 309] width 187 height 34
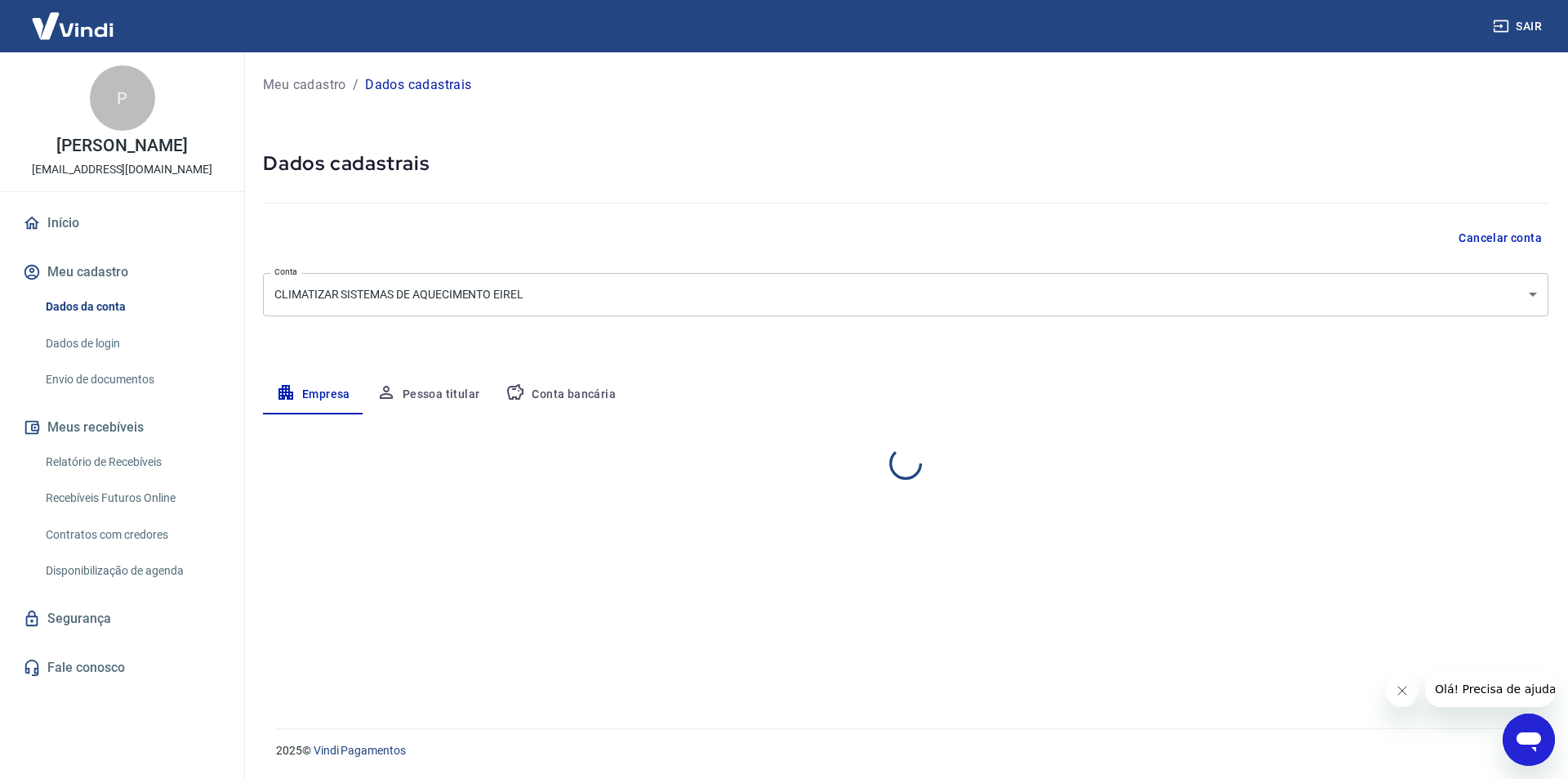
select select "SP"
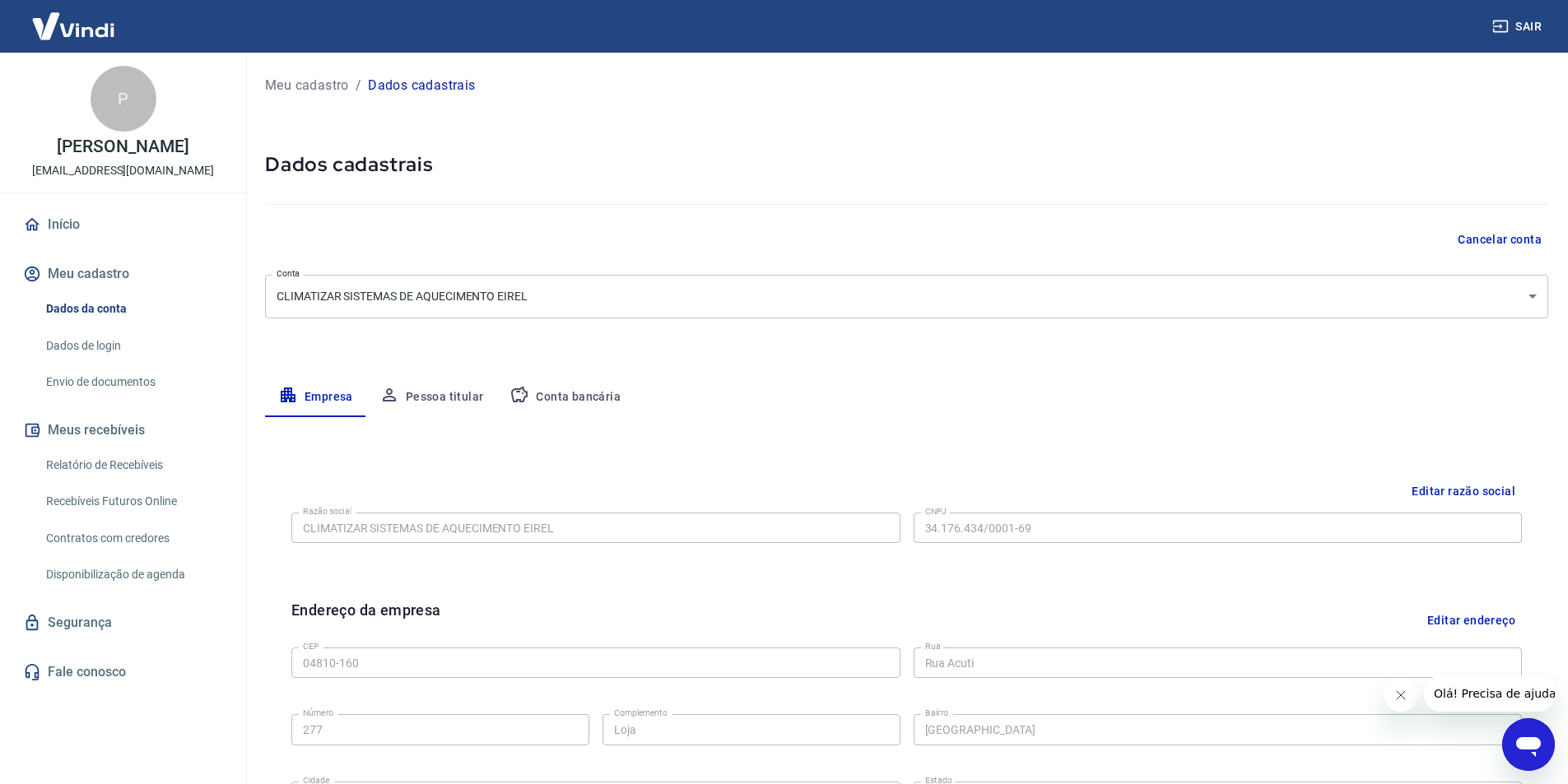
click at [586, 395] on button "Conta bancária" at bounding box center [565, 397] width 137 height 40
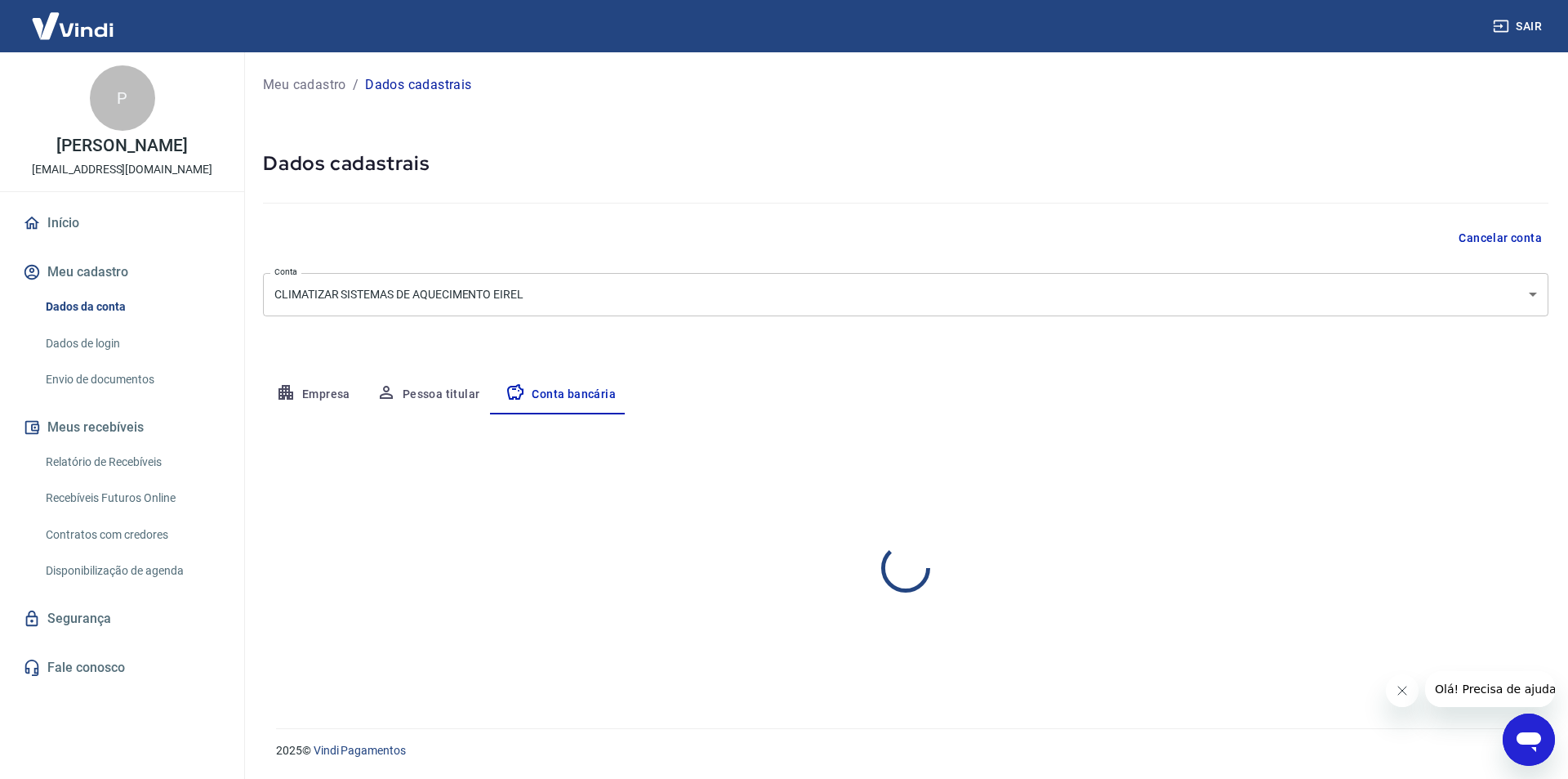
select select "1"
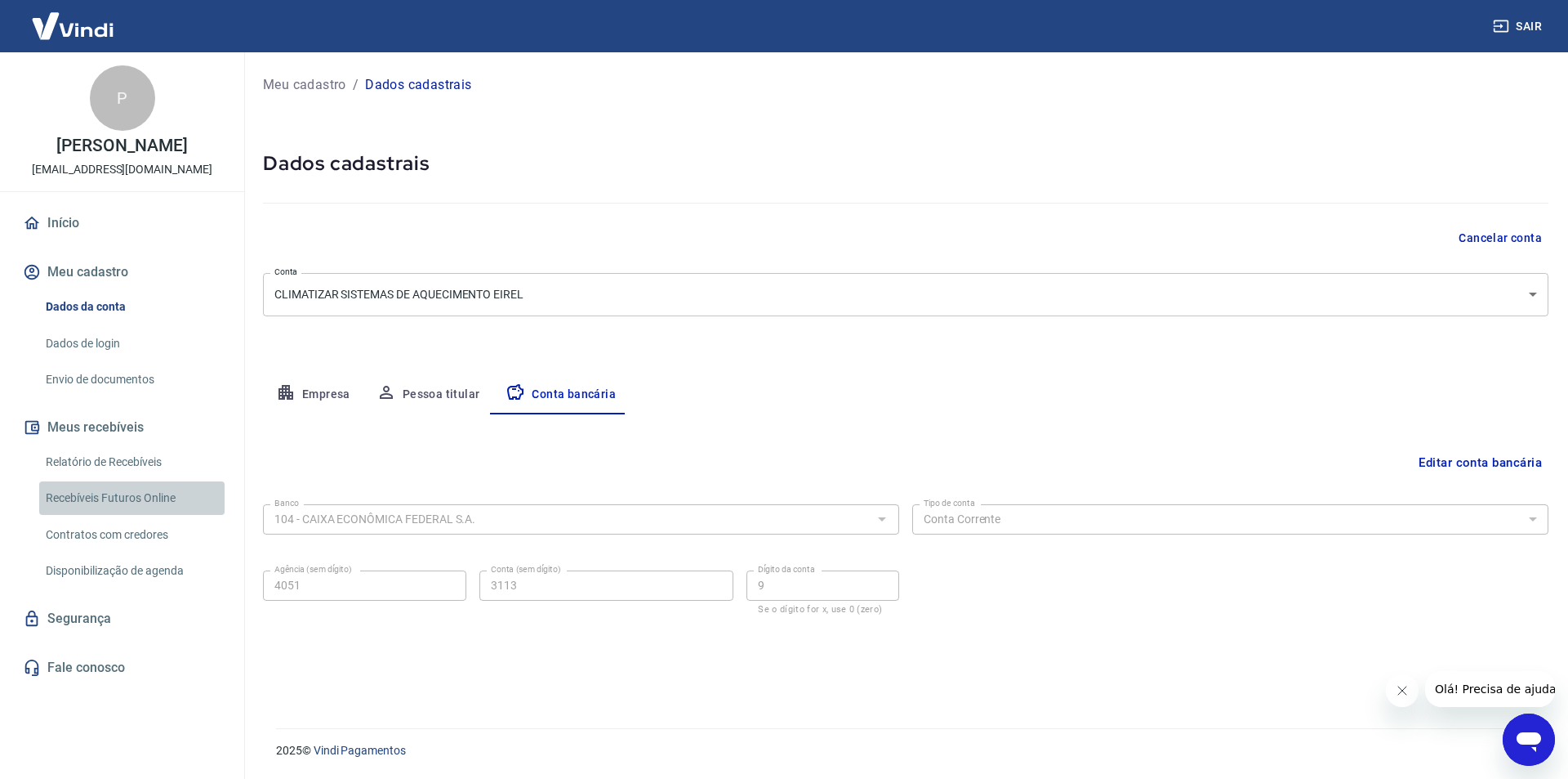
click at [104, 512] on link "Recebíveis Futuros Online" at bounding box center [132, 498] width 186 height 34
